Goal: Transaction & Acquisition: Purchase product/service

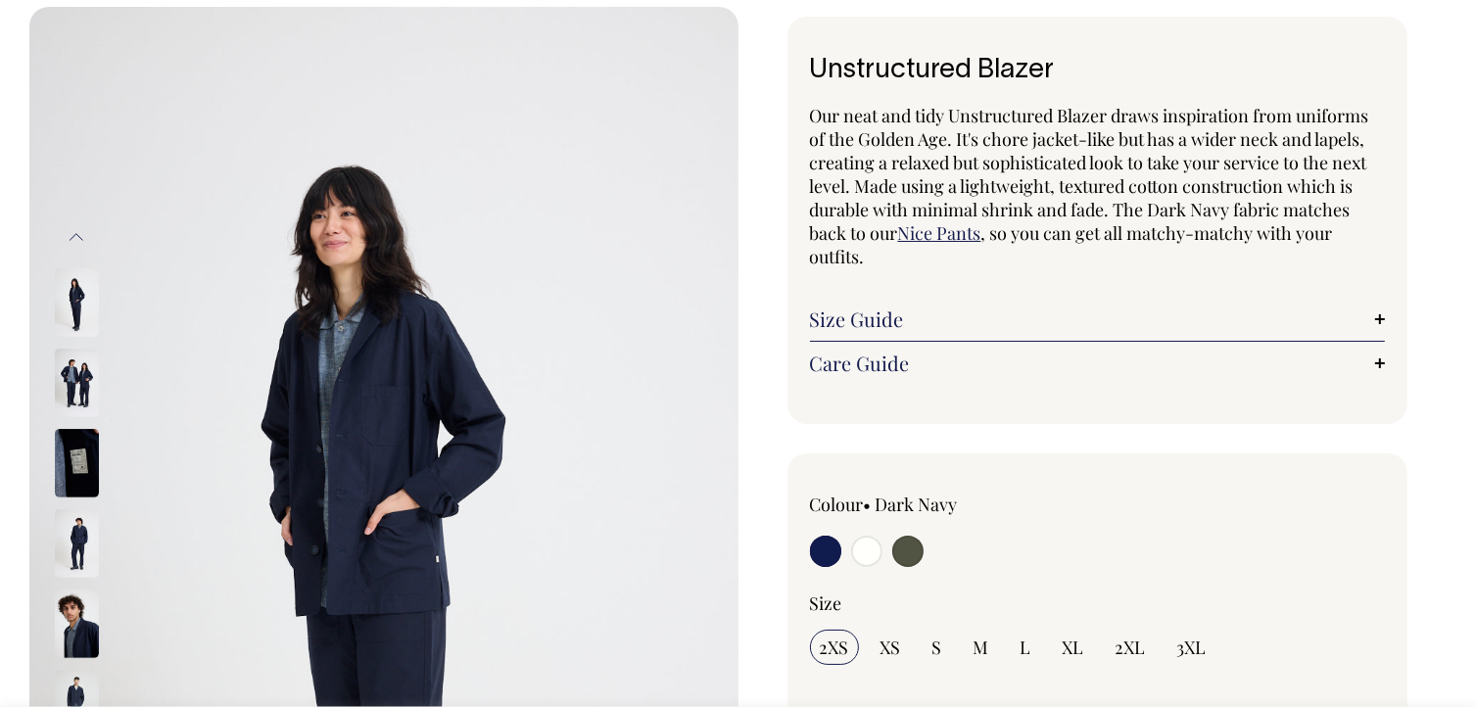
scroll to position [97, 0]
click at [41, 362] on img at bounding box center [383, 537] width 709 height 1063
click at [65, 367] on img at bounding box center [77, 382] width 44 height 69
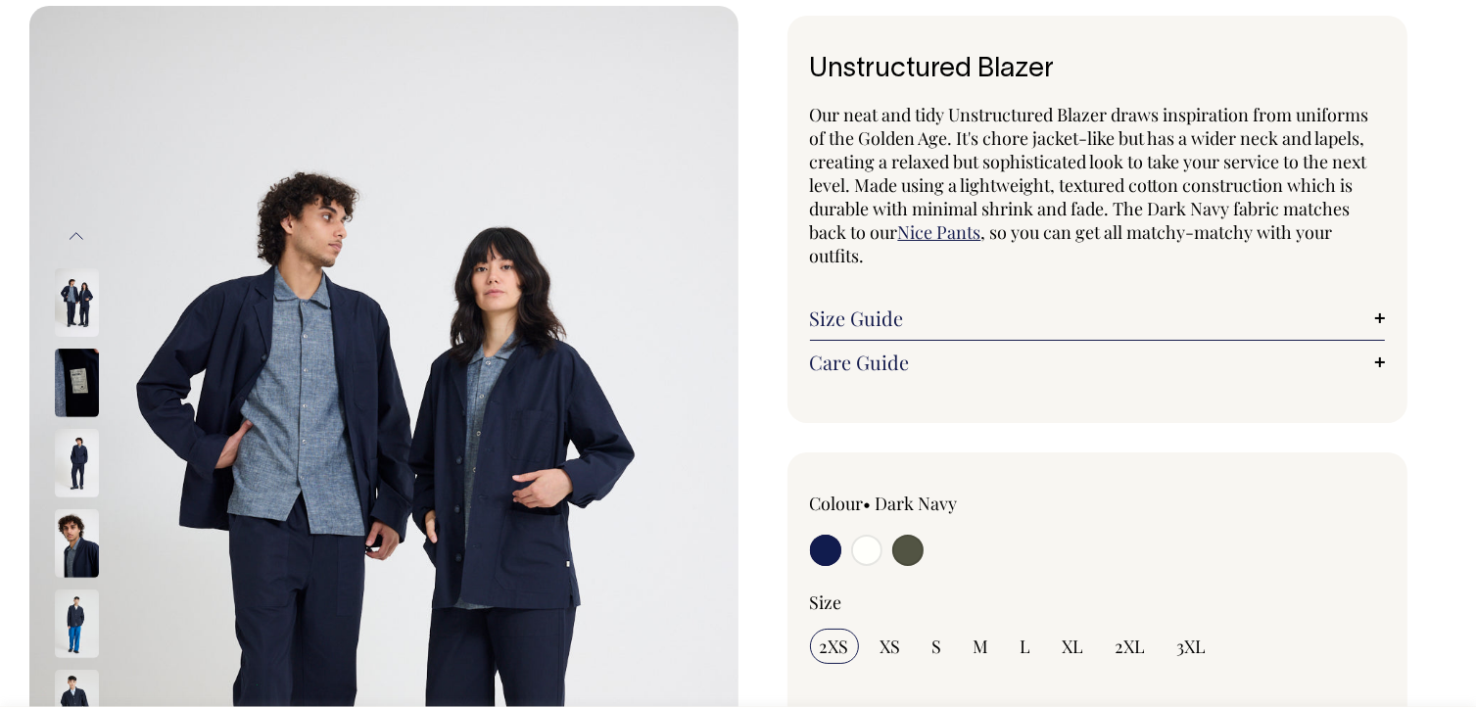
click at [74, 467] on img at bounding box center [77, 463] width 44 height 69
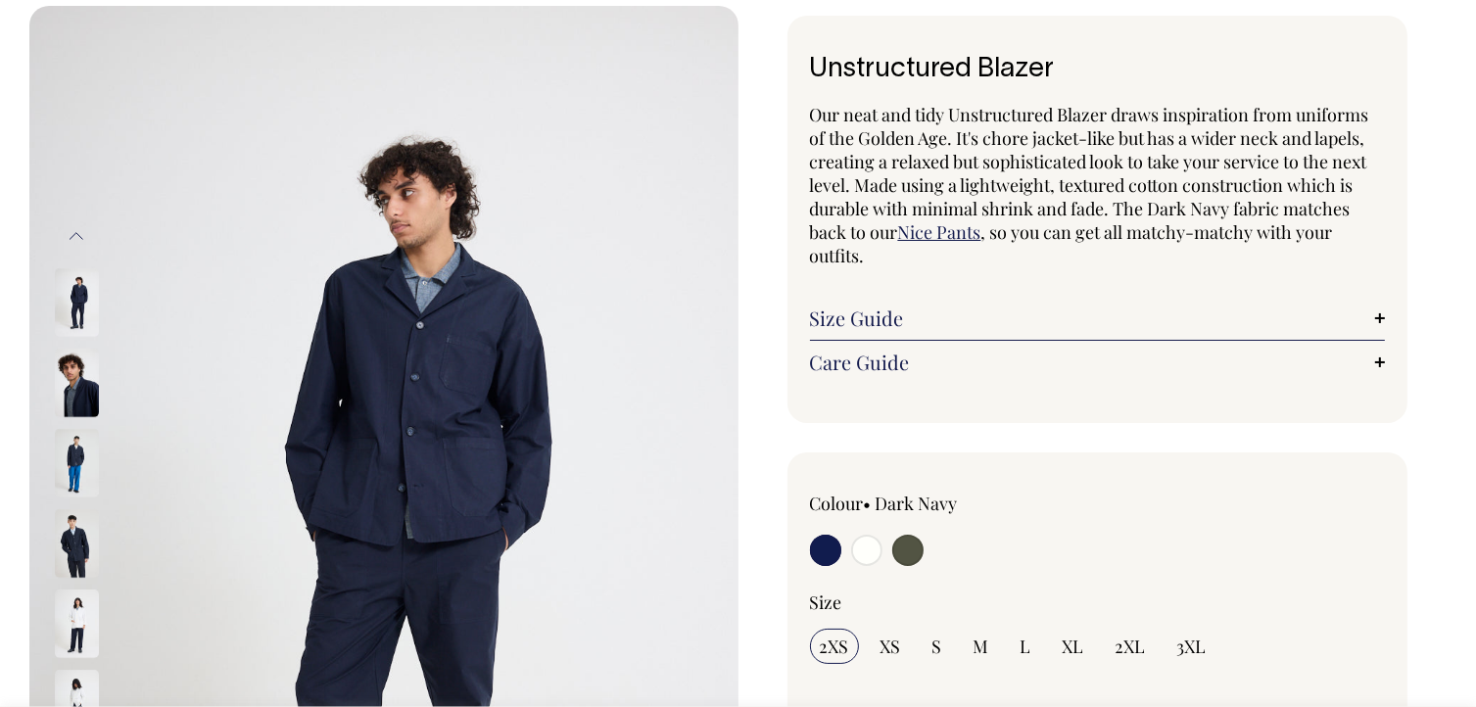
click at [71, 636] on img at bounding box center [77, 624] width 44 height 69
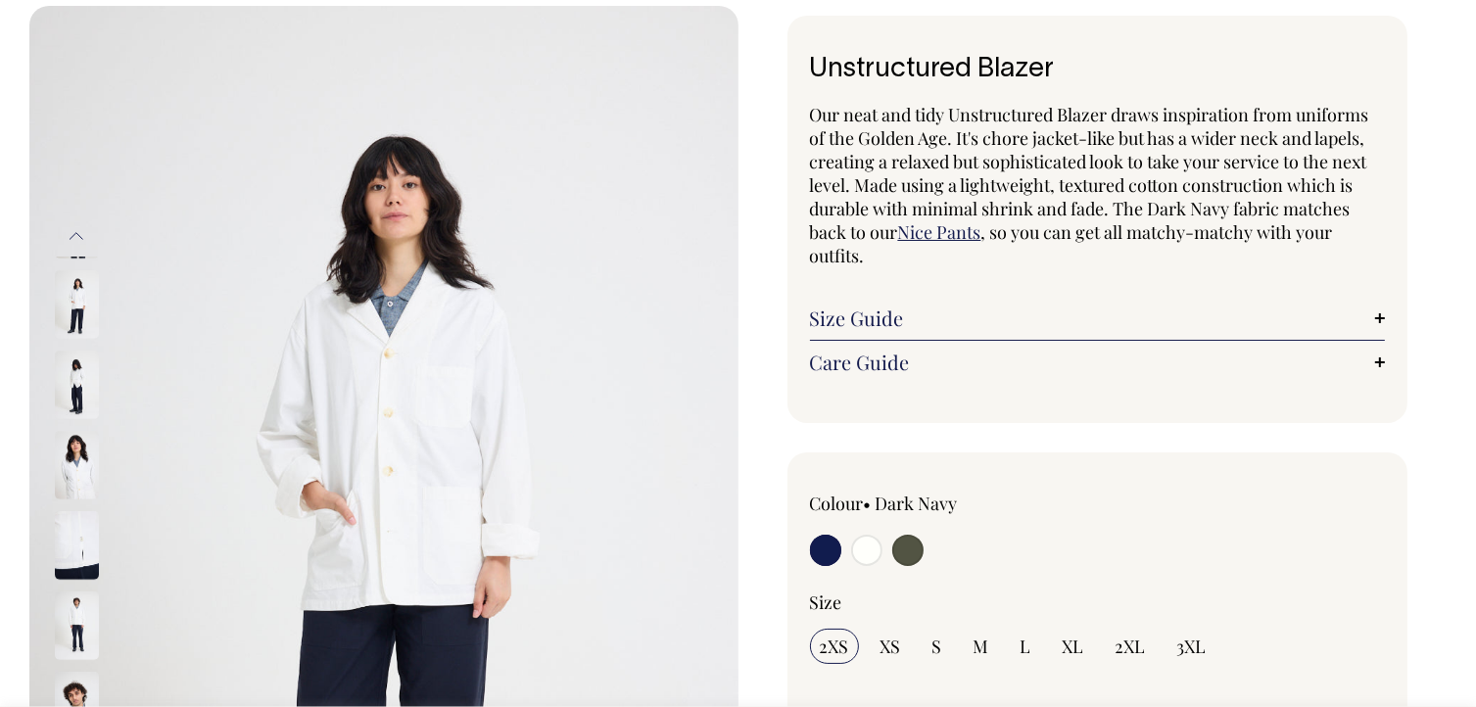
click at [67, 635] on img at bounding box center [77, 625] width 44 height 69
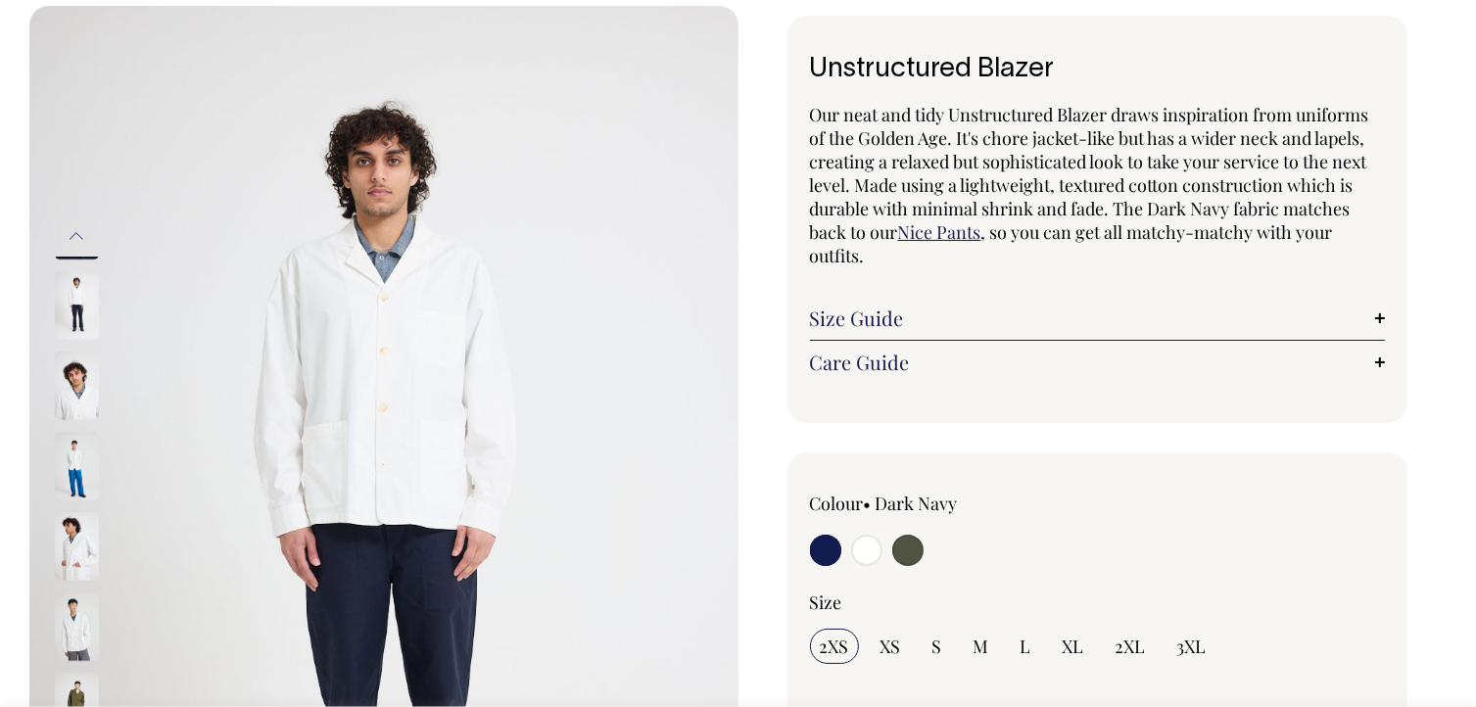
click at [83, 636] on img at bounding box center [77, 626] width 44 height 69
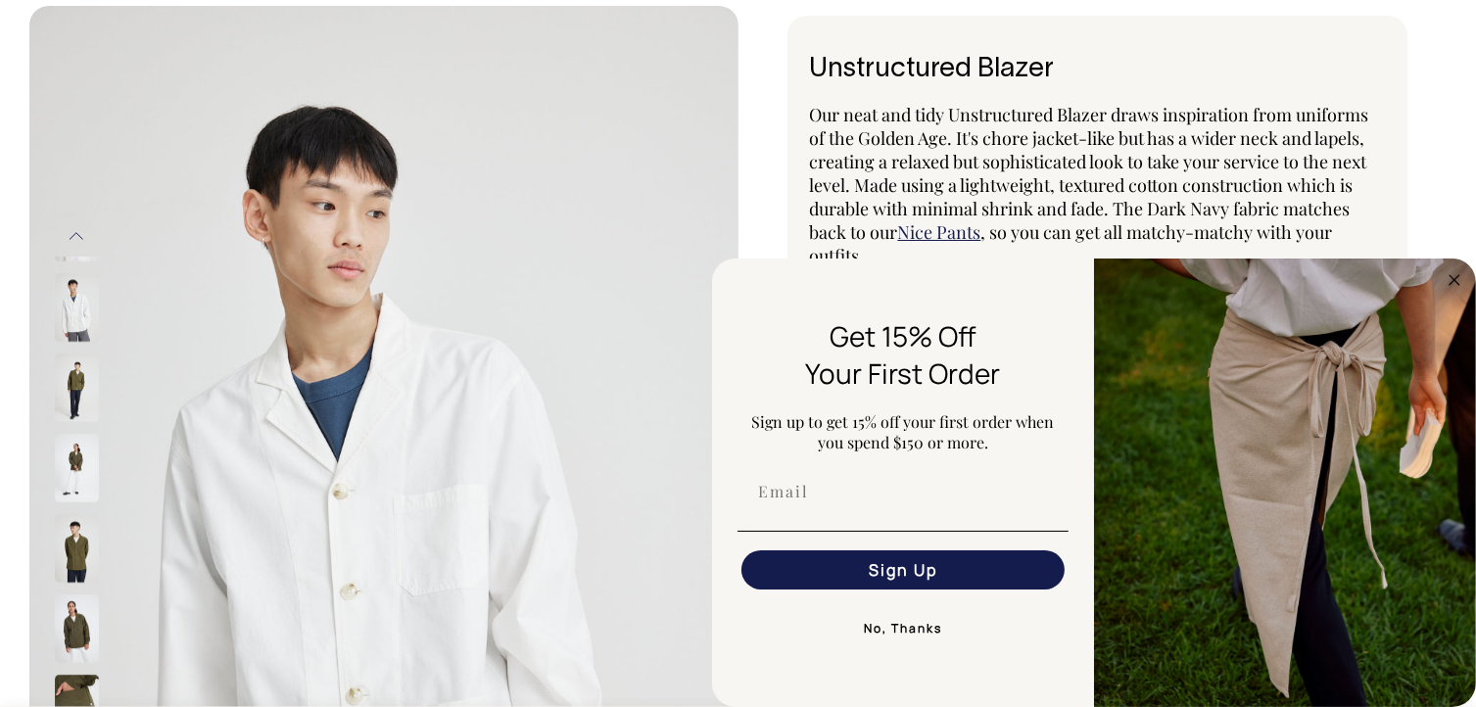
click at [67, 542] on img at bounding box center [77, 548] width 44 height 69
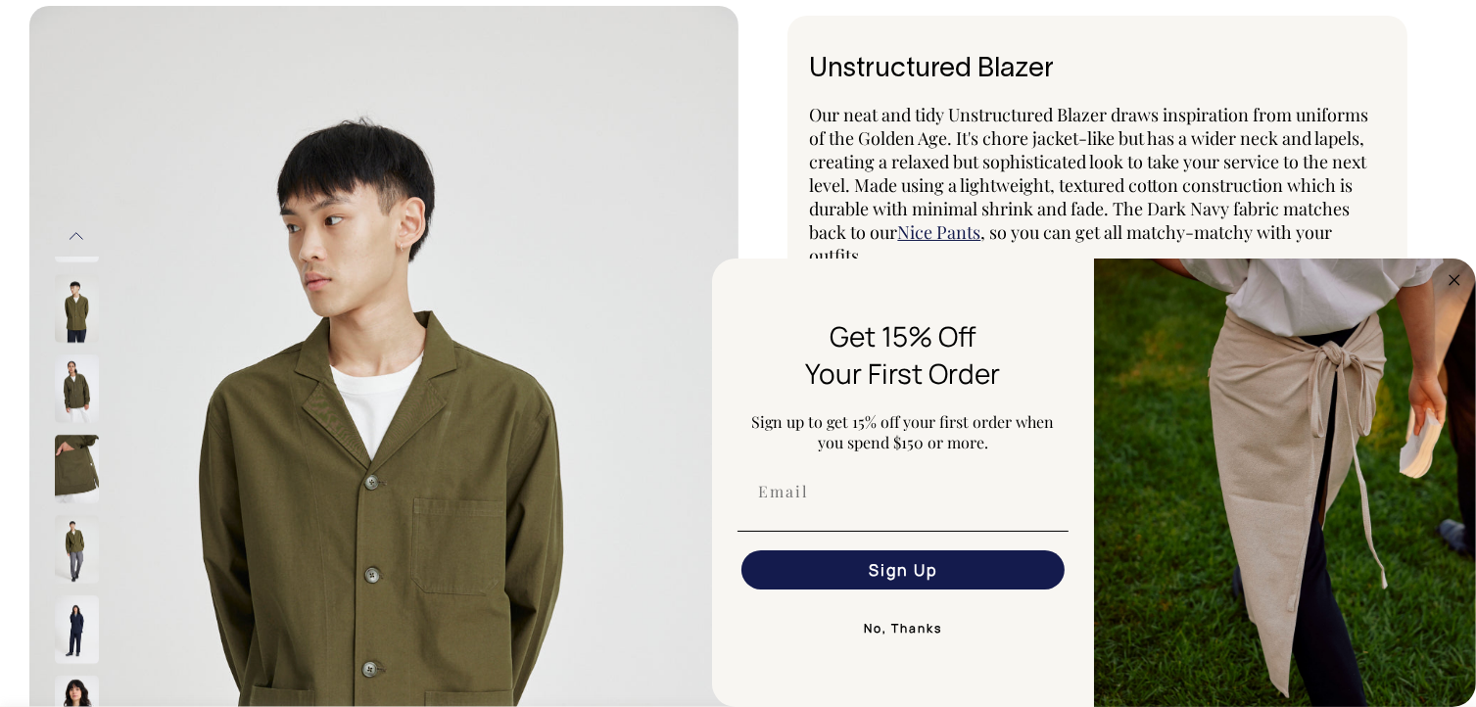
click at [74, 530] on img at bounding box center [77, 549] width 44 height 69
